Goal: Task Accomplishment & Management: Use online tool/utility

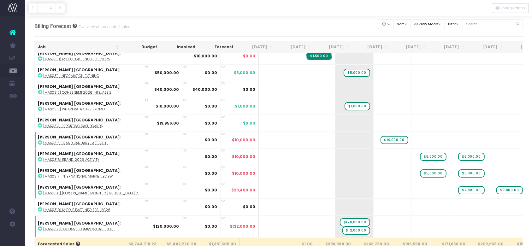
scroll to position [4546, 0]
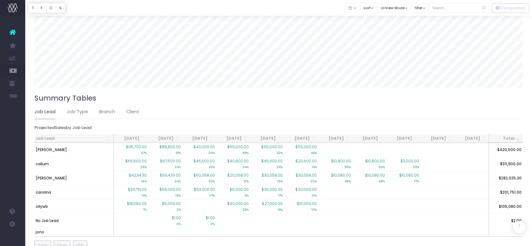
scroll to position [399, 0]
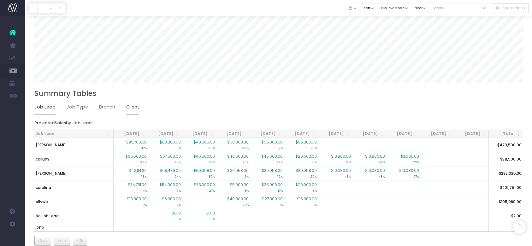
click at [131, 106] on link "Client" at bounding box center [132, 107] width 13 height 15
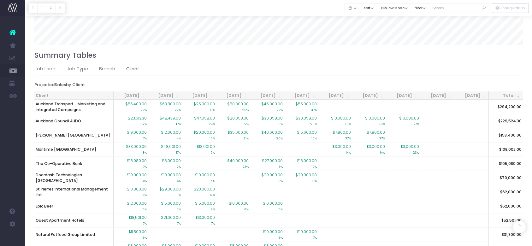
scroll to position [440, 0]
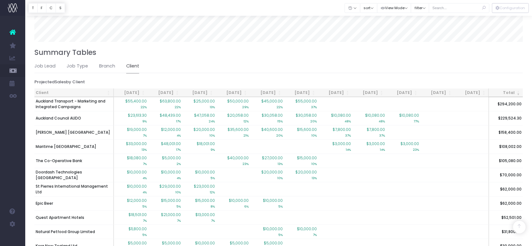
click at [93, 91] on th "Client" at bounding box center [74, 93] width 80 height 9
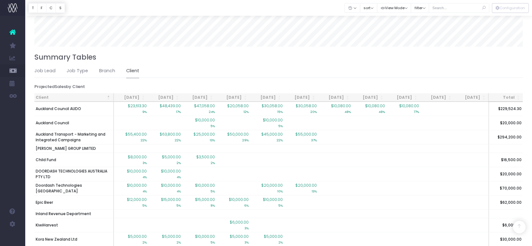
scroll to position [435, 0]
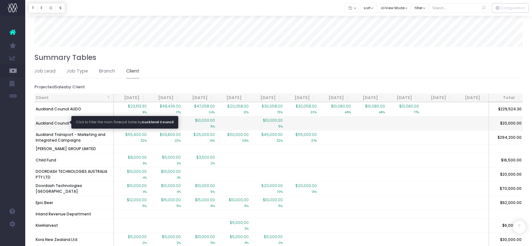
click at [51, 123] on span "Auckland Council" at bounding box center [52, 124] width 33 height 6
type input ""Auckland Council""
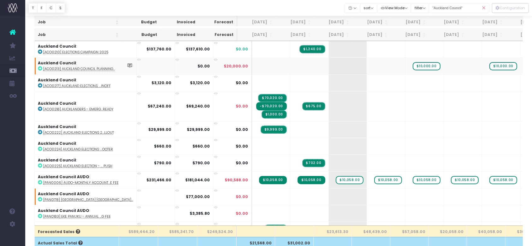
scroll to position [0, 0]
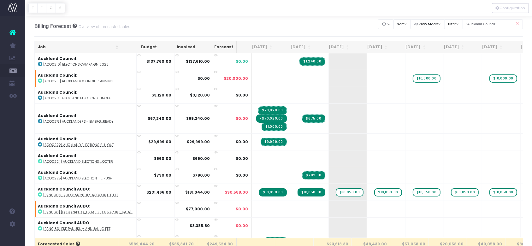
click at [515, 23] on icon at bounding box center [517, 24] width 11 height 13
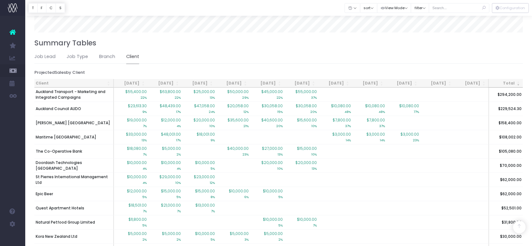
scroll to position [450, 0]
click at [78, 81] on th "Client" at bounding box center [74, 83] width 80 height 9
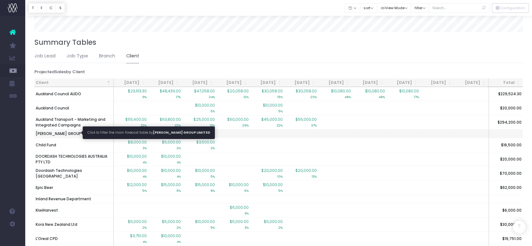
click at [69, 132] on span "[PERSON_NAME] GROUP LIMITED" at bounding box center [66, 134] width 60 height 6
type input ""BRISCOE GROUP LIMITED""
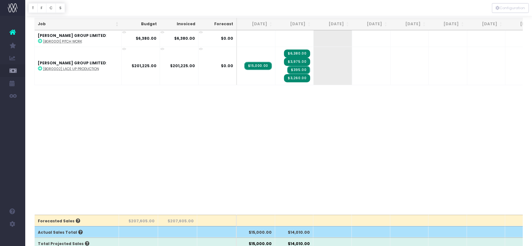
scroll to position [0, 0]
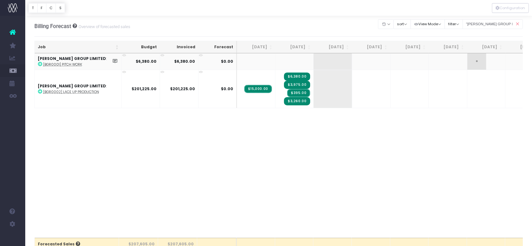
click at [482, 63] on span "+" at bounding box center [477, 61] width 19 height 16
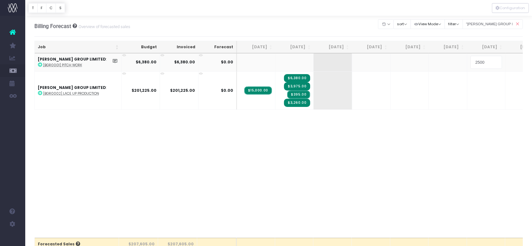
type input "25000"
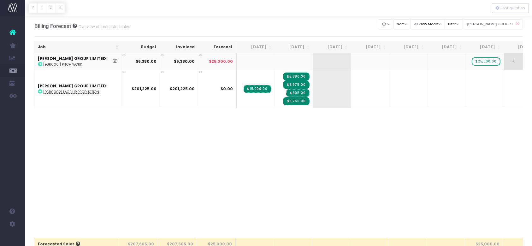
click at [512, 63] on span "+" at bounding box center [513, 61] width 19 height 16
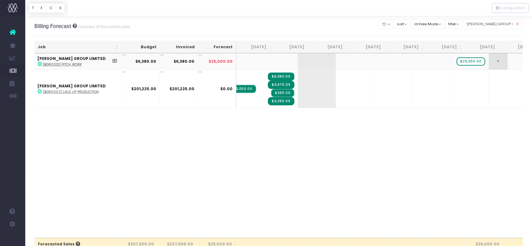
scroll to position [0, 15]
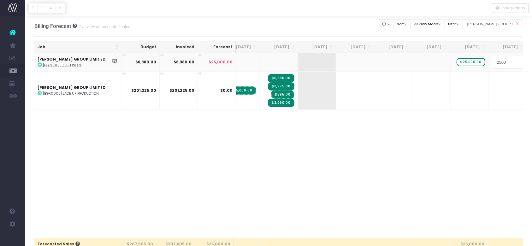
type input "25000"
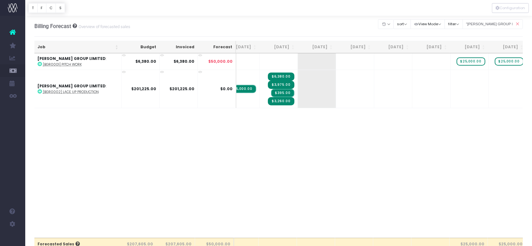
click at [516, 23] on icon at bounding box center [517, 24] width 11 height 13
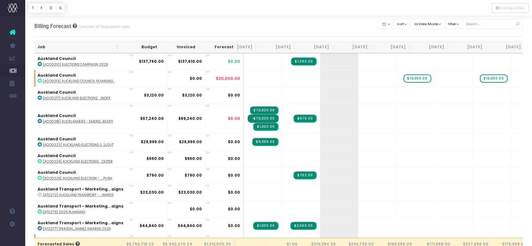
click at [518, 23] on icon at bounding box center [517, 24] width 11 height 13
click at [496, 24] on input "text" at bounding box center [493, 24] width 61 height 10
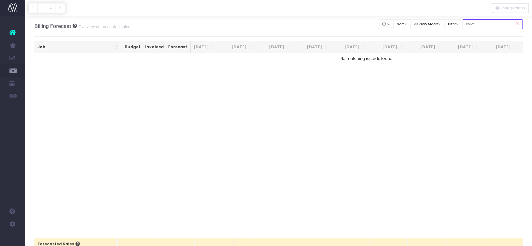
type input "child"
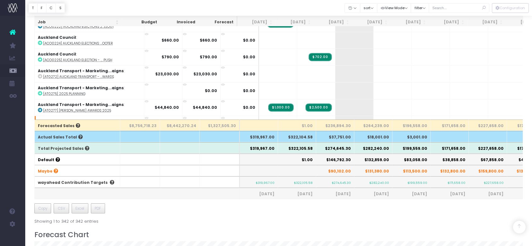
scroll to position [119, 0]
drag, startPoint x: 329, startPoint y: 149, endPoint x: 351, endPoint y: 149, distance: 22.7
click at [351, 149] on th "$274,645.30" at bounding box center [335, 147] width 38 height 11
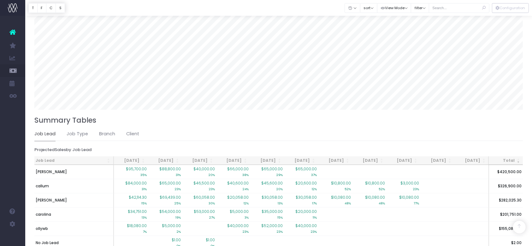
scroll to position [373, 0]
click at [123, 127] on ul "Job Lead Job Type Branch Client" at bounding box center [278, 133] width 489 height 14
click at [131, 128] on link "Client" at bounding box center [132, 133] width 13 height 15
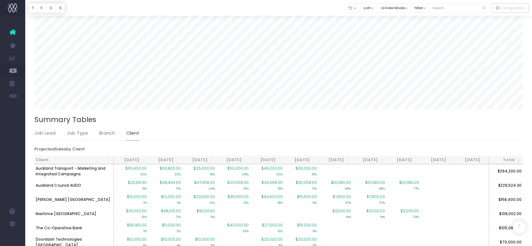
click at [63, 156] on th "Client" at bounding box center [74, 160] width 80 height 9
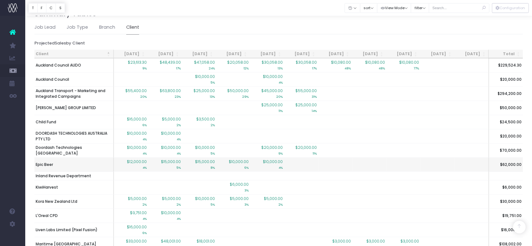
scroll to position [478, 0]
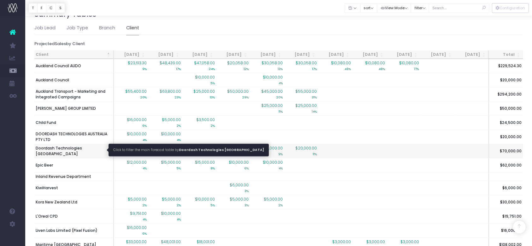
click at [88, 151] on span "Doordash Technologies [GEOGRAPHIC_DATA]" at bounding box center [74, 151] width 76 height 11
type input ""Doordash Technologies [GEOGRAPHIC_DATA]""
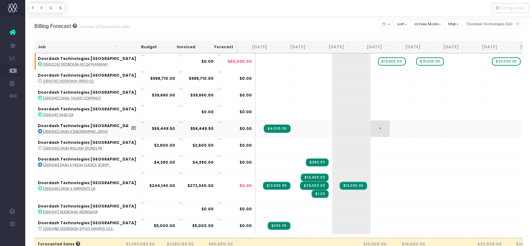
scroll to position [0, 0]
click at [518, 21] on icon at bounding box center [517, 23] width 11 height 13
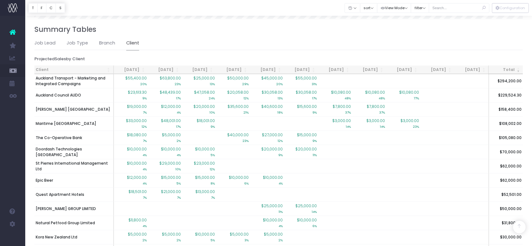
scroll to position [465, 0]
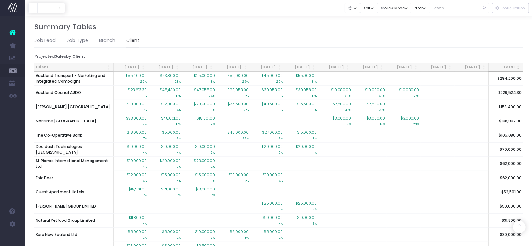
click at [59, 65] on th "Client" at bounding box center [74, 67] width 80 height 9
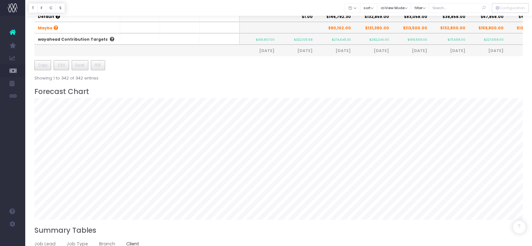
scroll to position [228, 0]
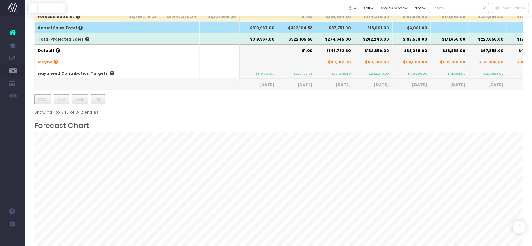
click at [447, 5] on input "text" at bounding box center [459, 8] width 61 height 10
type input "quest"
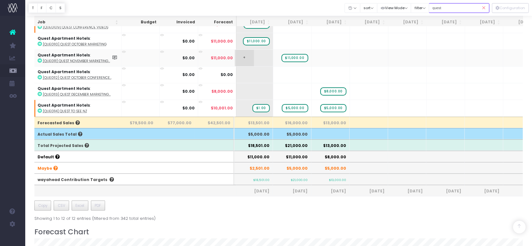
scroll to position [0, 0]
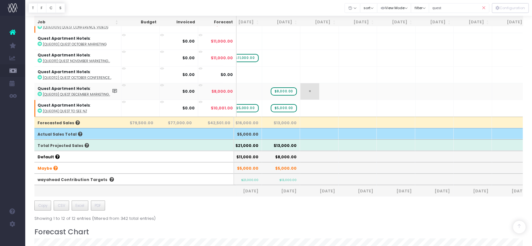
click at [307, 85] on span "+" at bounding box center [310, 91] width 19 height 16
type input "12000"
click at [348, 84] on span "+" at bounding box center [348, 91] width 19 height 16
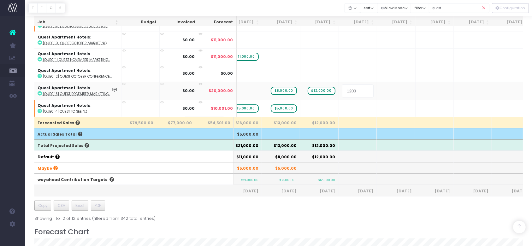
type input "12000"
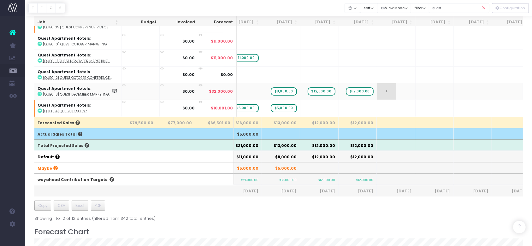
click at [385, 88] on span "+" at bounding box center [386, 91] width 19 height 16
type input "12000"
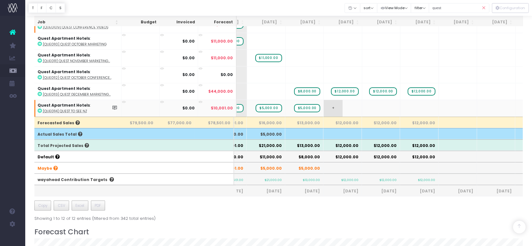
scroll to position [0, 98]
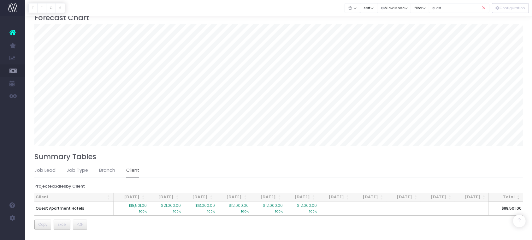
click at [483, 9] on icon at bounding box center [484, 8] width 11 height 13
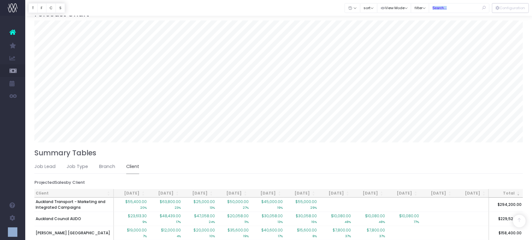
click at [505, 25] on div "Billing Forecast Overview of forecasted sales Clear Filters Hide [DATE] [DATE] …" at bounding box center [278, 102] width 507 height 842
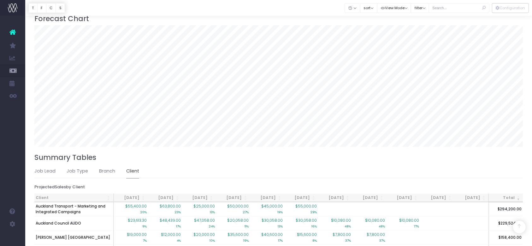
click at [41, 195] on th "Client" at bounding box center [74, 198] width 80 height 9
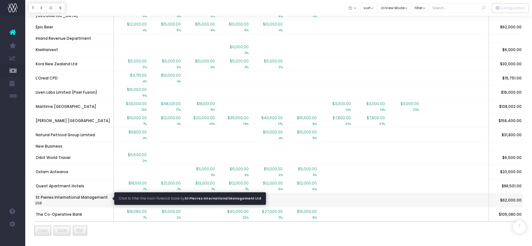
click at [91, 195] on span "St Pierres International Management Ltd" at bounding box center [74, 200] width 76 height 11
type input ""St Pierres International Management Ltd""
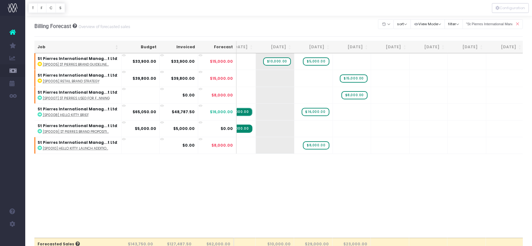
click at [518, 23] on icon at bounding box center [517, 24] width 11 height 13
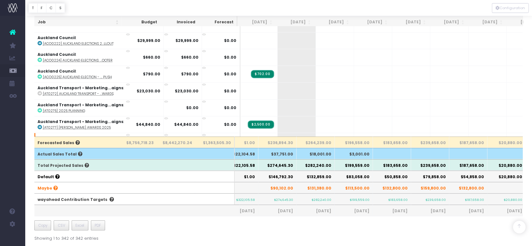
scroll to position [0, 58]
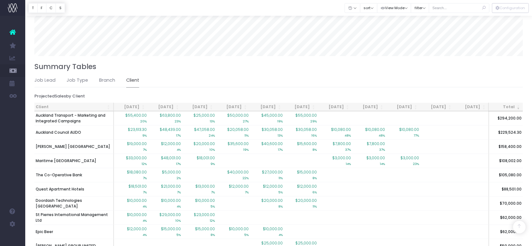
click at [50, 104] on th "Client" at bounding box center [74, 107] width 80 height 9
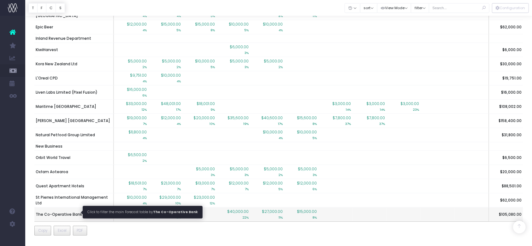
click at [59, 212] on span "The Co-Operative Bank" at bounding box center [59, 215] width 46 height 6
type input ""The Co-Operative Bank""
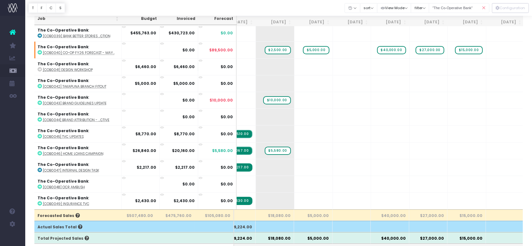
scroll to position [0, 0]
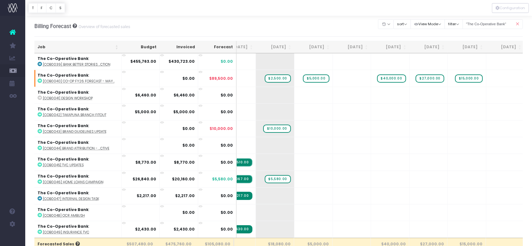
click at [513, 21] on icon at bounding box center [517, 24] width 11 height 13
click at [517, 24] on icon at bounding box center [517, 24] width 11 height 13
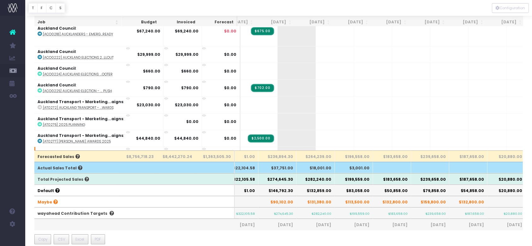
scroll to position [88, 0]
click at [271, 179] on th "$274,645.30" at bounding box center [278, 178] width 38 height 11
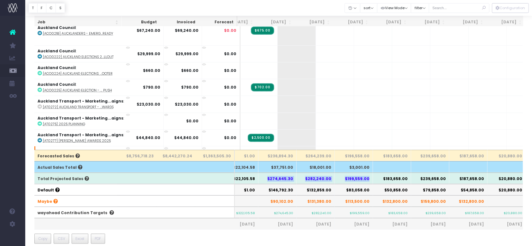
drag, startPoint x: 271, startPoint y: 179, endPoint x: 371, endPoint y: 180, distance: 100.1
click at [371, 180] on tr "Total Projected Sales $319,967.00 $322,105.58 $274,645.30 $282,240.00 $199,559.…" at bounding box center [347, 178] width 740 height 11
click at [288, 20] on th "[DATE]" at bounding box center [275, 22] width 39 height 12
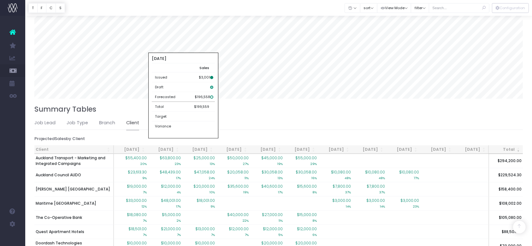
scroll to position [384, 0]
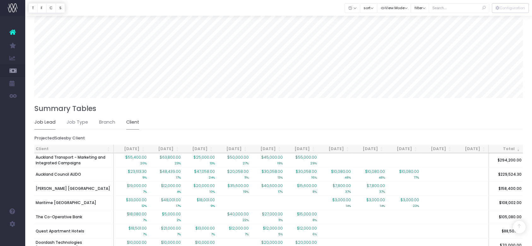
click at [50, 123] on link "Job Lead" at bounding box center [44, 122] width 21 height 15
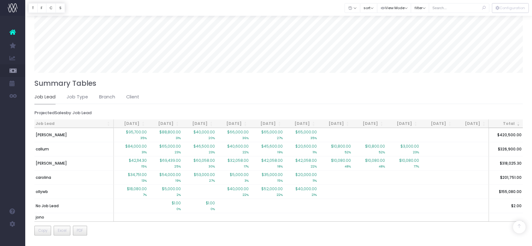
scroll to position [414, 0]
click at [131, 90] on link "Client" at bounding box center [132, 97] width 13 height 15
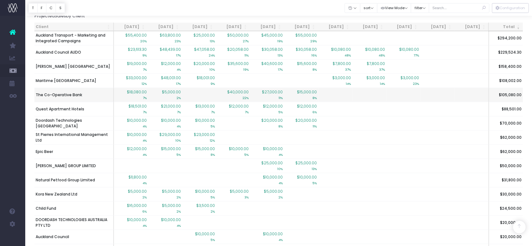
scroll to position [445, 0]
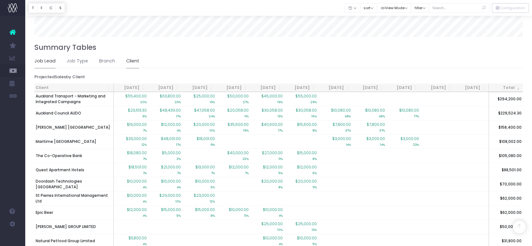
click at [43, 62] on link "Job Lead" at bounding box center [44, 61] width 21 height 15
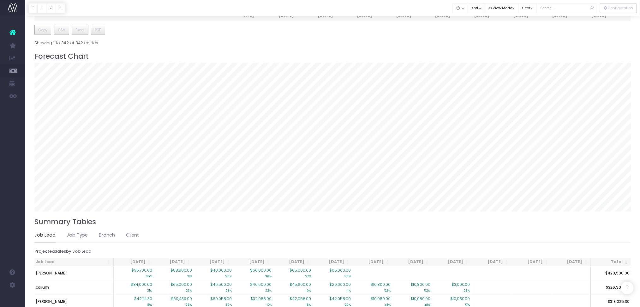
scroll to position [0, 63]
click at [539, 8] on input "text" at bounding box center [567, 8] width 61 height 10
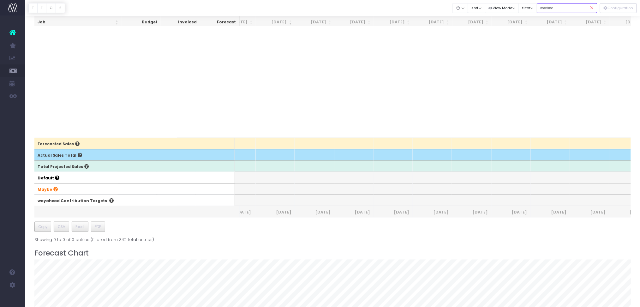
scroll to position [0, 0]
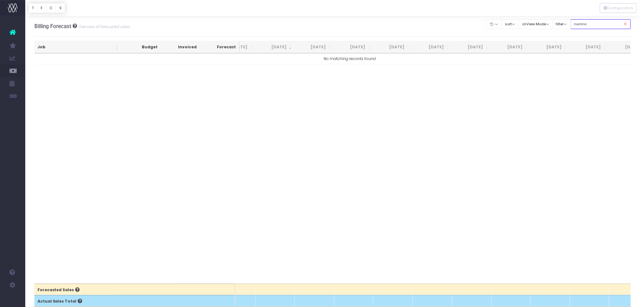
click at [539, 26] on input "martime" at bounding box center [601, 24] width 61 height 10
type input "maritime"
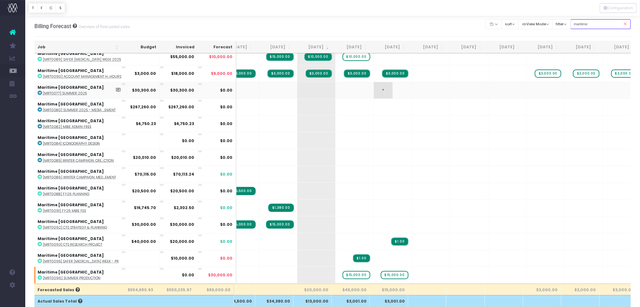
scroll to position [0, 19]
